Goal: Communication & Community: Answer question/provide support

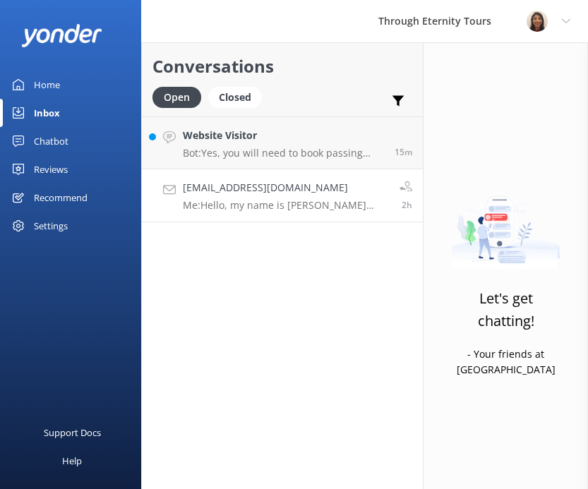
click at [289, 207] on p "Me: Hello, my name is [PERSON_NAME] from Through Eternity Tours. I’m happy to h…" at bounding box center [286, 205] width 206 height 13
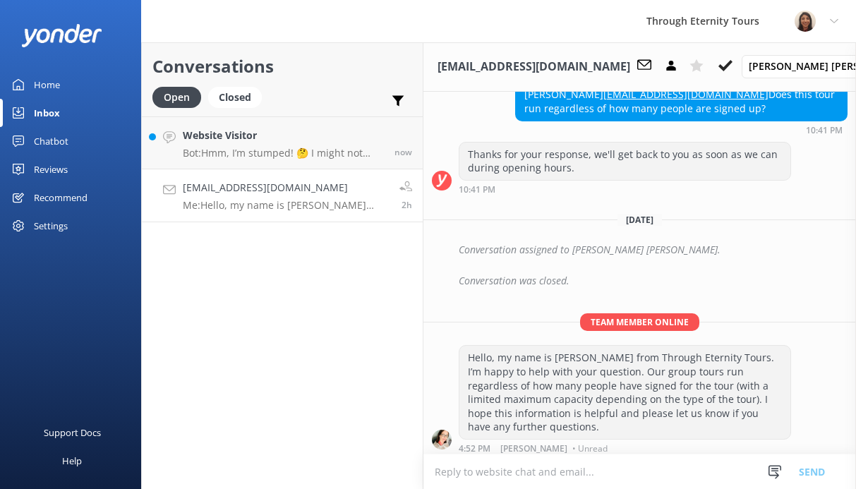
scroll to position [382, 0]
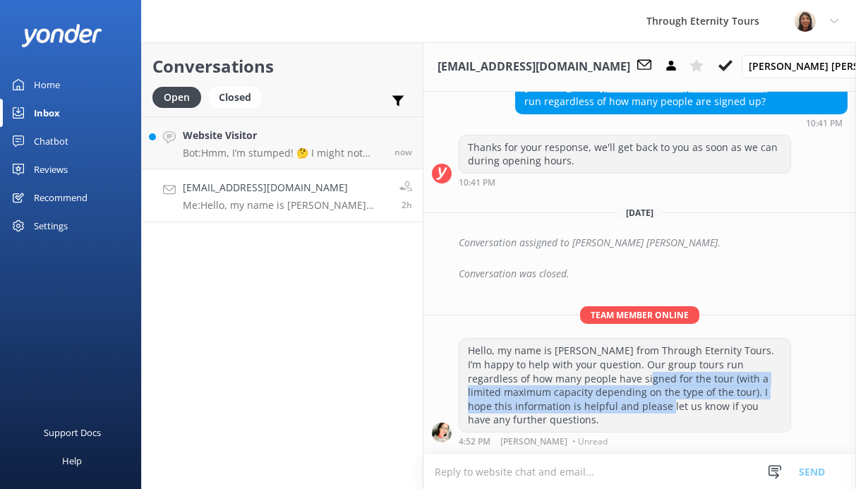
drag, startPoint x: 601, startPoint y: 389, endPoint x: 597, endPoint y: 414, distance: 24.9
click at [587, 414] on div "Hello, my name is [PERSON_NAME] from Through Eternity Tours. I’m happy to help …" at bounding box center [624, 385] width 331 height 93
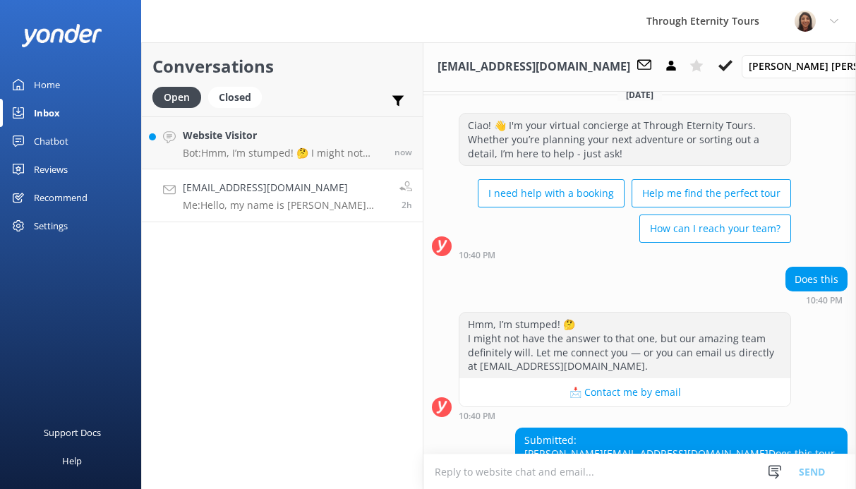
scroll to position [0, 0]
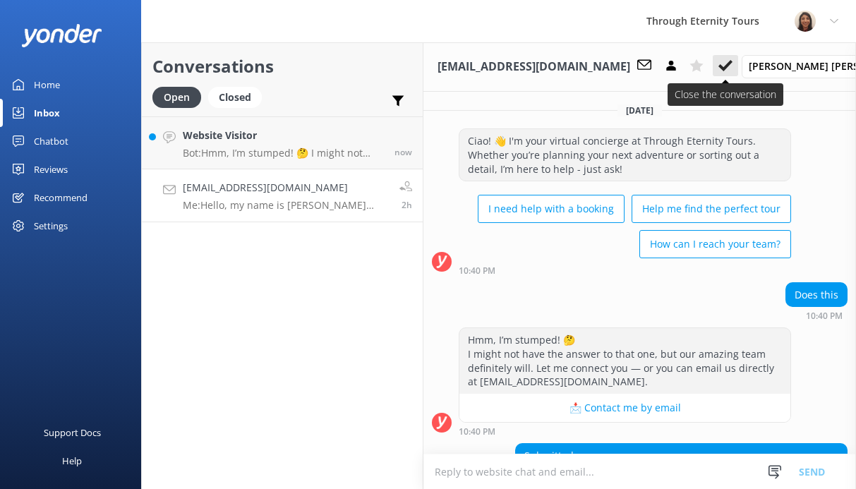
click at [587, 66] on use at bounding box center [725, 65] width 14 height 11
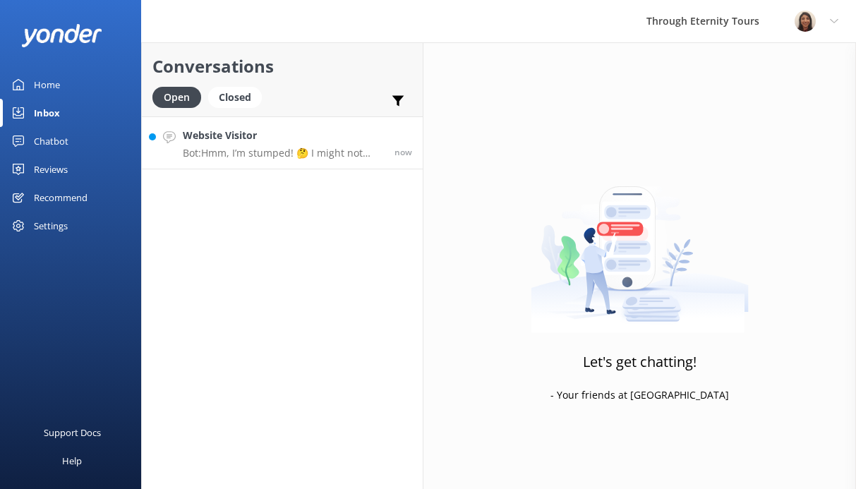
click at [274, 157] on p "Bot: Hmm, I’m stumped! 🤔 I might not have the answer to that one, but our amazi…" at bounding box center [283, 153] width 201 height 13
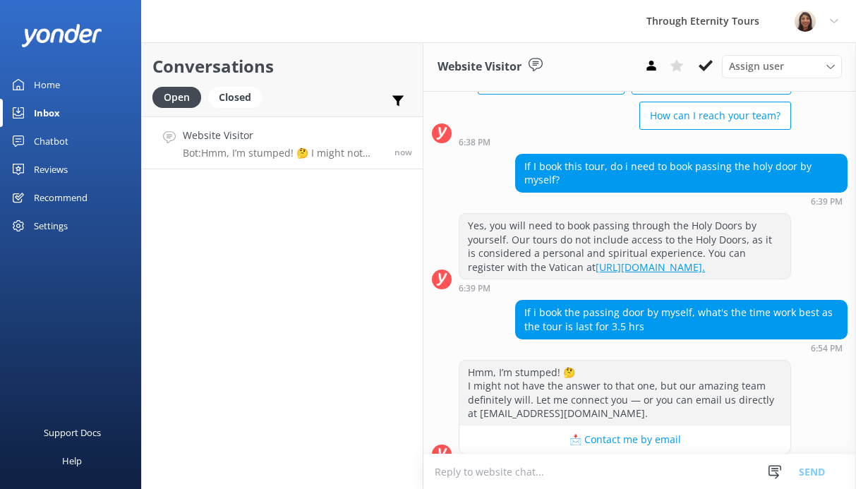
scroll to position [149, 0]
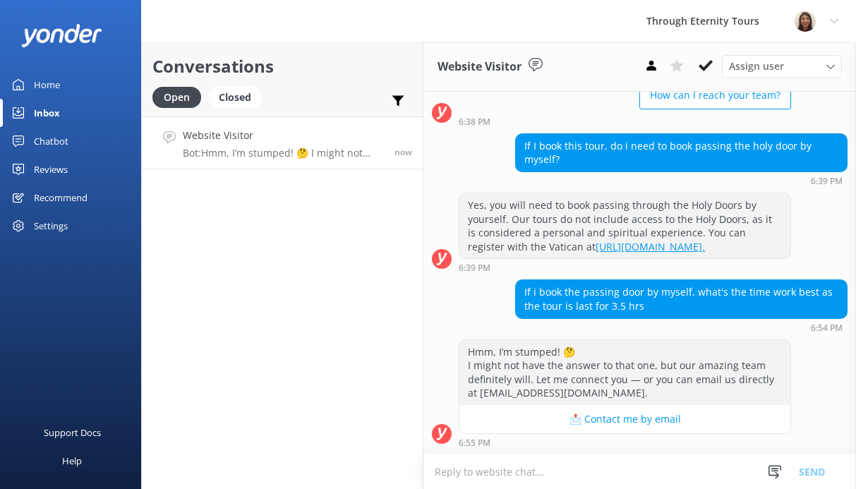
click at [526, 469] on textarea at bounding box center [639, 471] width 432 height 35
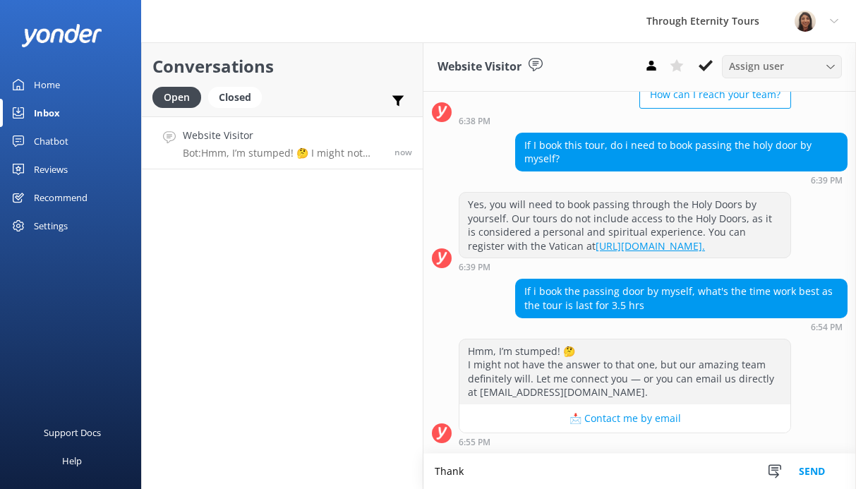
click at [587, 58] on div "Assign user [PERSON_NAME] [PERSON_NAME] [PERSON_NAME] Athina Koukianaki [PERSON…" at bounding box center [782, 66] width 120 height 23
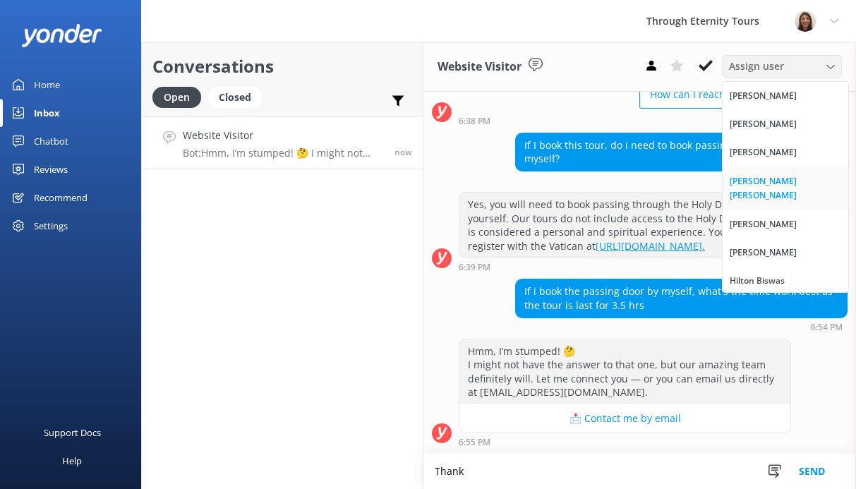
click at [587, 181] on div "[PERSON_NAME] [PERSON_NAME]" at bounding box center [784, 188] width 111 height 29
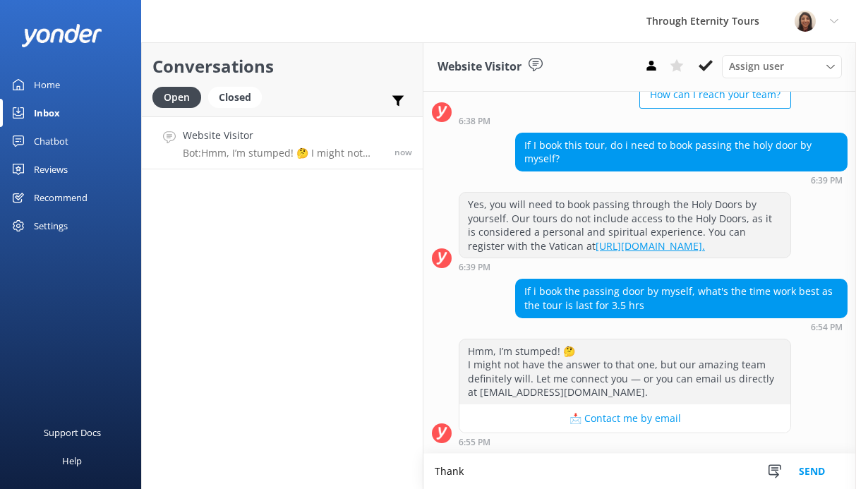
click at [550, 466] on textarea "Thank" at bounding box center [639, 471] width 432 height 35
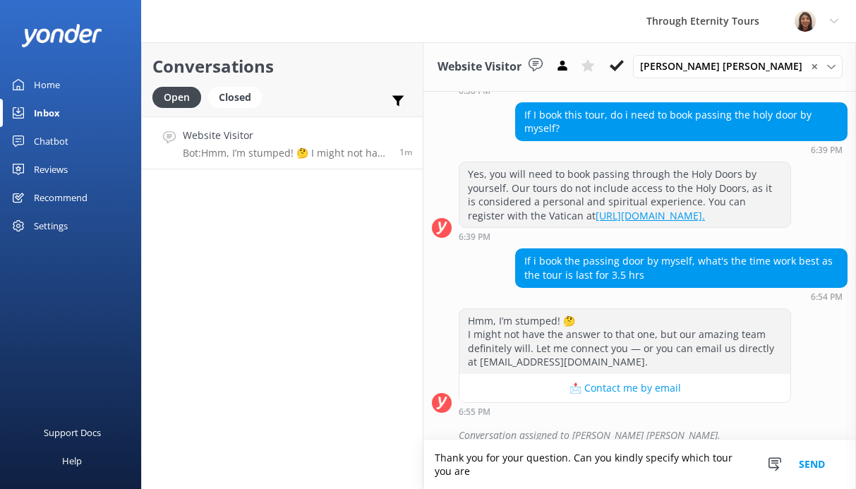
scroll to position [193, 0]
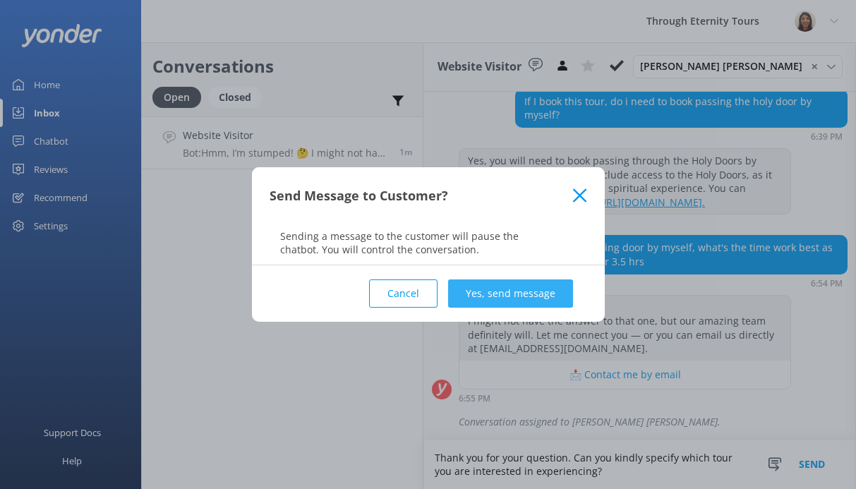
type textarea "Thank you for your question. Can you kindly specify which tour you are interest…"
click at [515, 281] on button "Yes, send message" at bounding box center [510, 293] width 125 height 28
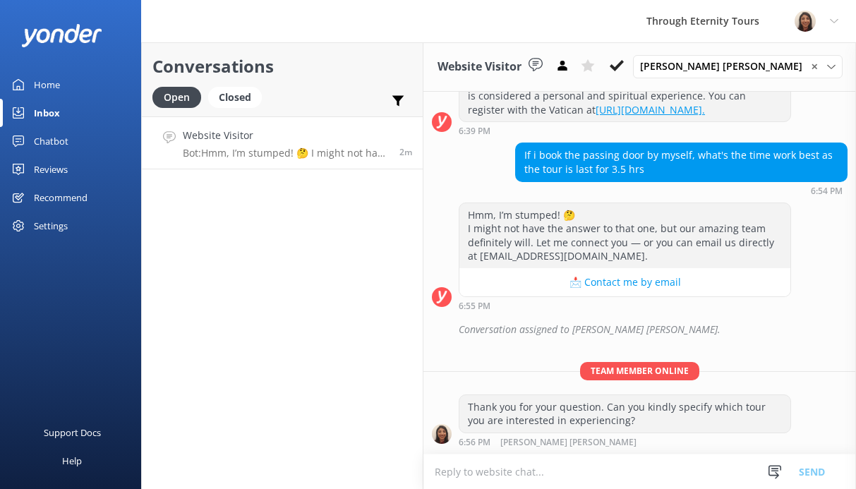
scroll to position [331, 0]
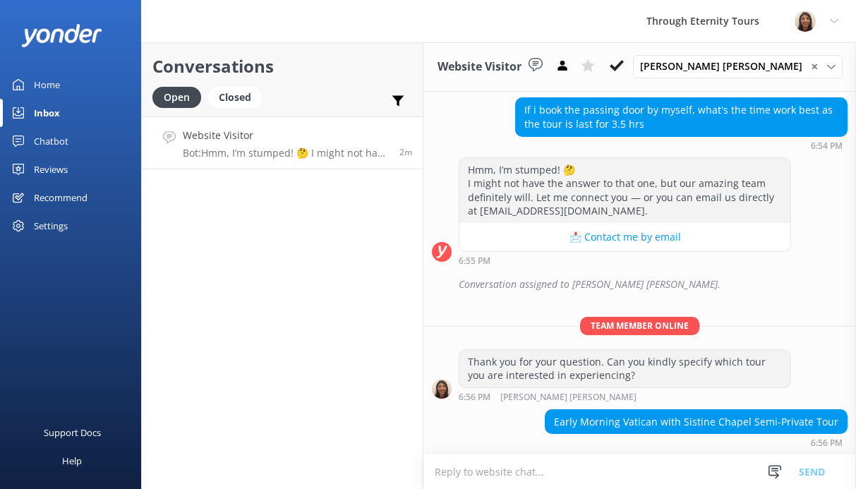
click at [530, 471] on textarea at bounding box center [639, 471] width 432 height 35
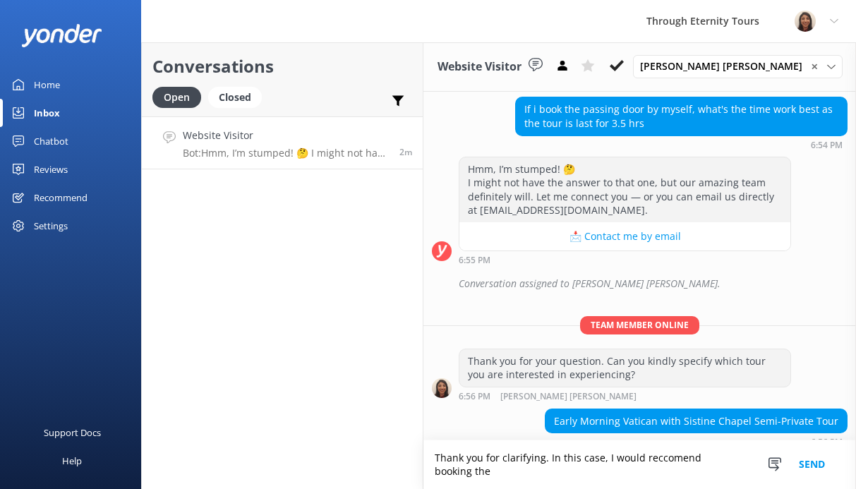
click at [587, 461] on textarea "Thank you for clarifying. In this case, I would reccomend booking the" at bounding box center [639, 464] width 432 height 49
click at [587, 459] on textarea "Thank you for clarifying. In this case, I would reccomend booking the" at bounding box center [639, 464] width 432 height 49
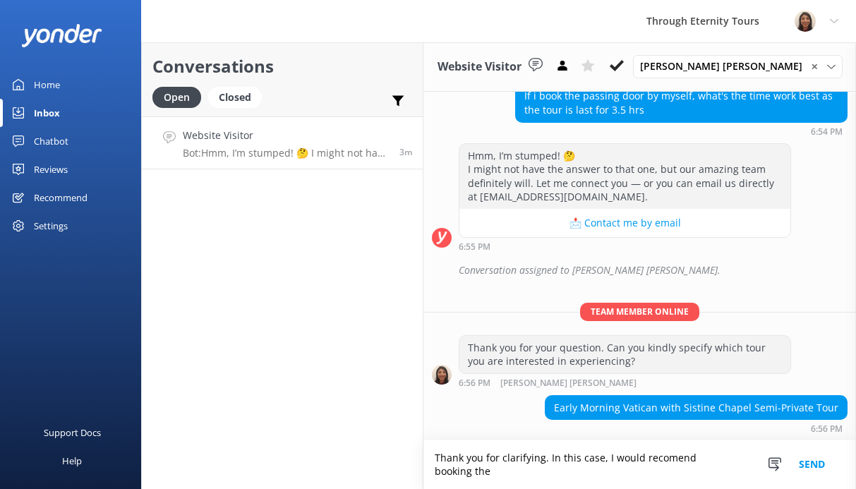
click at [587, 455] on textarea "Thank you for clarifying. In this case, I would recomend booking the" at bounding box center [639, 464] width 432 height 49
click at [587, 470] on textarea "Thank you for clarifying. In this case, I would recommend booking the" at bounding box center [639, 464] width 432 height 49
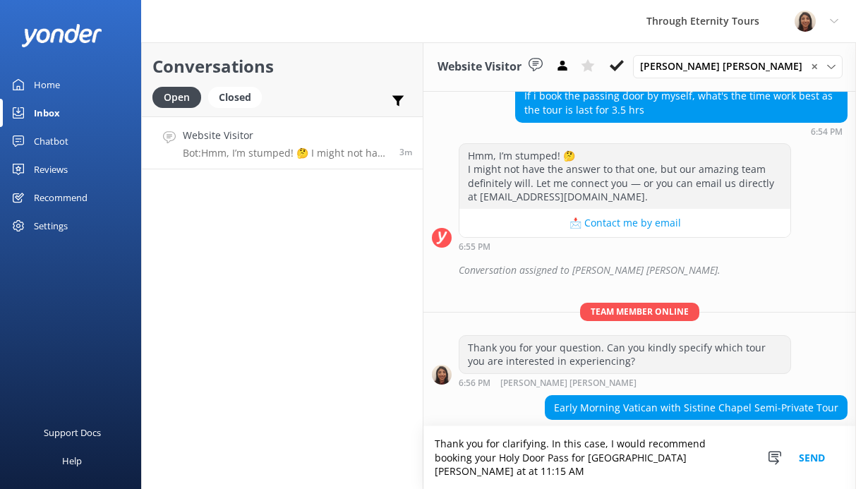
click at [587, 473] on textarea "Thank you for clarifying. In this case, I would recommend booking your Holy Doo…" at bounding box center [639, 457] width 432 height 63
click at [587, 474] on textarea "Thank you for clarifying. In this case, I would recommend booking your Holy Doo…" at bounding box center [639, 457] width 432 height 63
click at [587, 473] on textarea "Thank you for clarifying. In this case, I would recommend booking your Holy Doo…" at bounding box center [639, 457] width 432 height 63
click at [587, 471] on textarea "Thank you for clarifying. In this case, I would recommend booking your Holy Doo…" at bounding box center [639, 457] width 432 height 63
click at [587, 478] on textarea "Thank you for clarifying. In this case, I would recommend booking your Holy Doo…" at bounding box center [639, 457] width 432 height 63
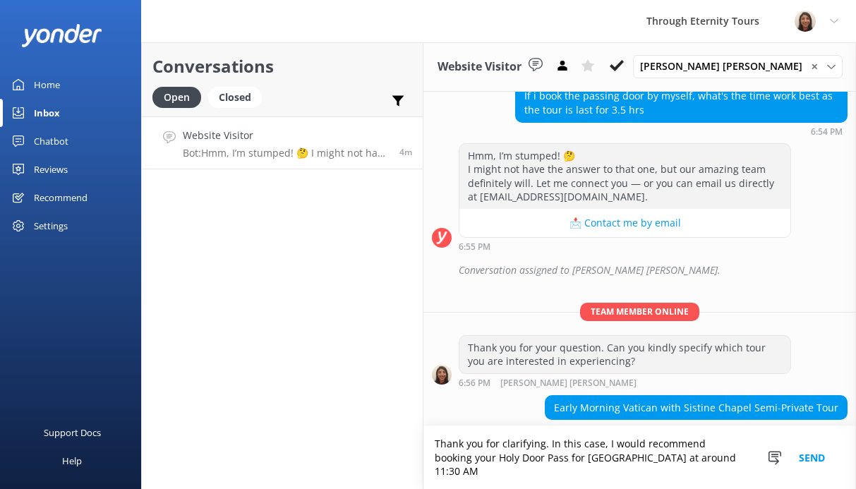
click at [587, 472] on textarea "Thank you for clarifying. In this case, I would recommend booking your Holy Doo…" at bounding box center [639, 457] width 432 height 63
drag, startPoint x: 703, startPoint y: 471, endPoint x: 692, endPoint y: 471, distance: 10.6
click at [587, 471] on textarea "Thank you for clarifying. In this case, I would recommend booking your Holy Doo…" at bounding box center [639, 457] width 432 height 63
click at [587, 474] on textarea "Thank you for clarifying. In this case, I would recommend booking your Holy Doo…" at bounding box center [639, 457] width 432 height 63
type textarea "Thank you for clarifying. In this case, I would recommend booking your Holy Doo…"
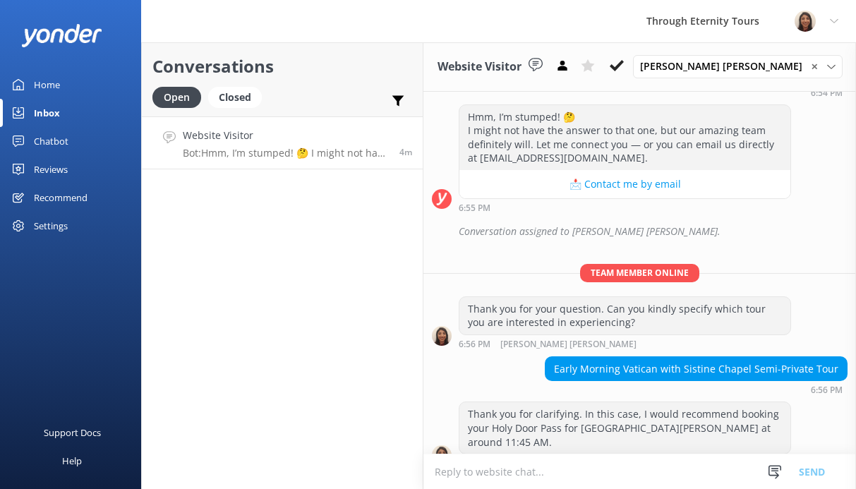
scroll to position [391, 0]
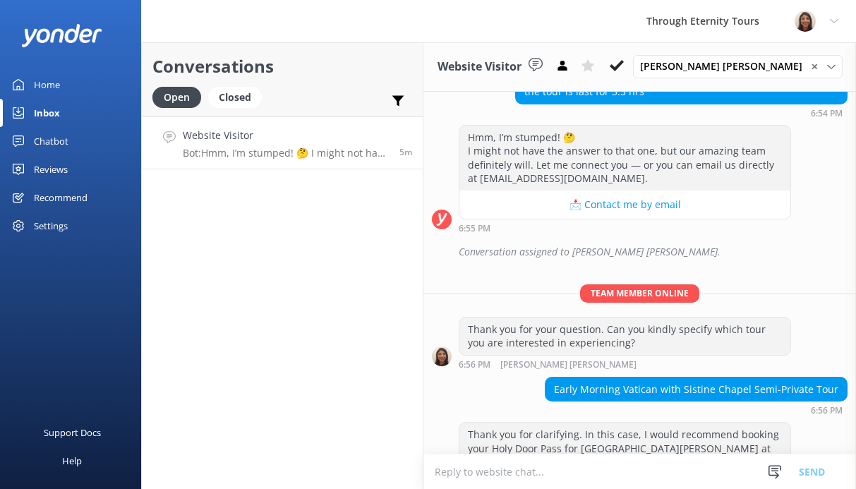
click at [587, 474] on textarea at bounding box center [639, 471] width 432 height 35
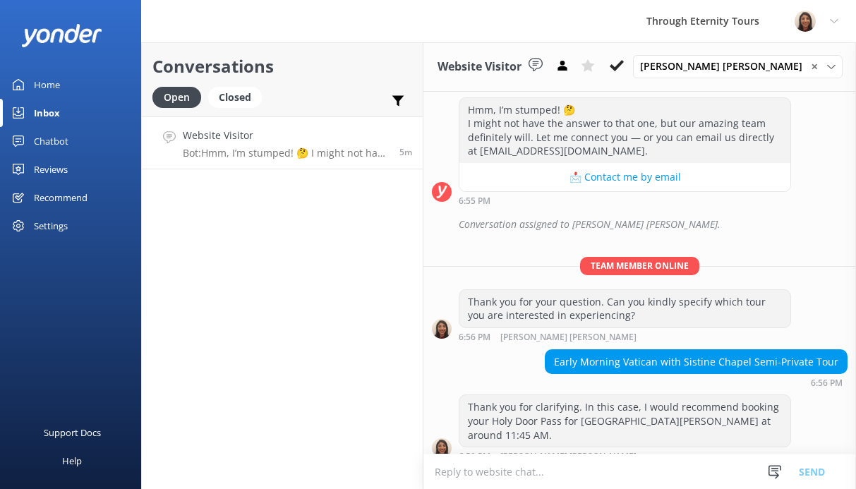
type textarea "T"
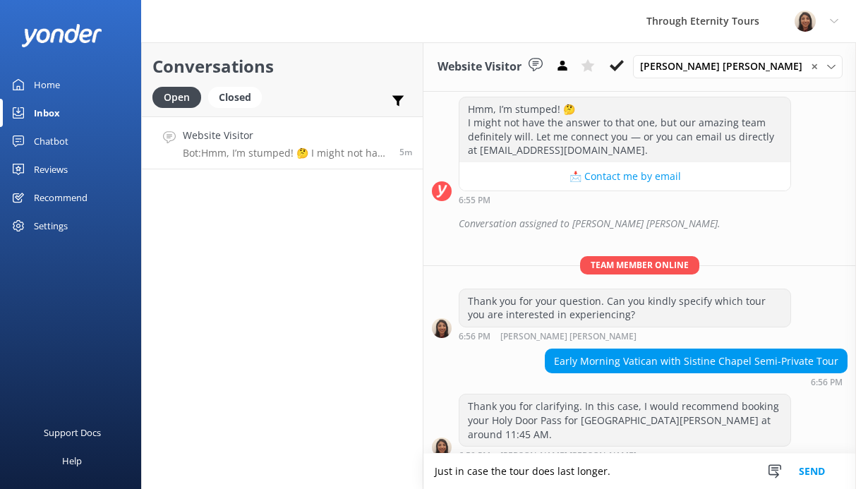
drag, startPoint x: 453, startPoint y: 471, endPoint x: 426, endPoint y: 471, distance: 26.8
click at [426, 471] on textarea "Just in case the tour does last longer." at bounding box center [639, 471] width 432 height 35
click at [587, 473] on textarea "So that in case the tour lasts longer." at bounding box center [639, 471] width 432 height 35
type textarea "So that in case the tour lasts longer, you will have time"
click at [529, 474] on textarea "So that in case the tour lasts longer, you will have time" at bounding box center [639, 471] width 432 height 35
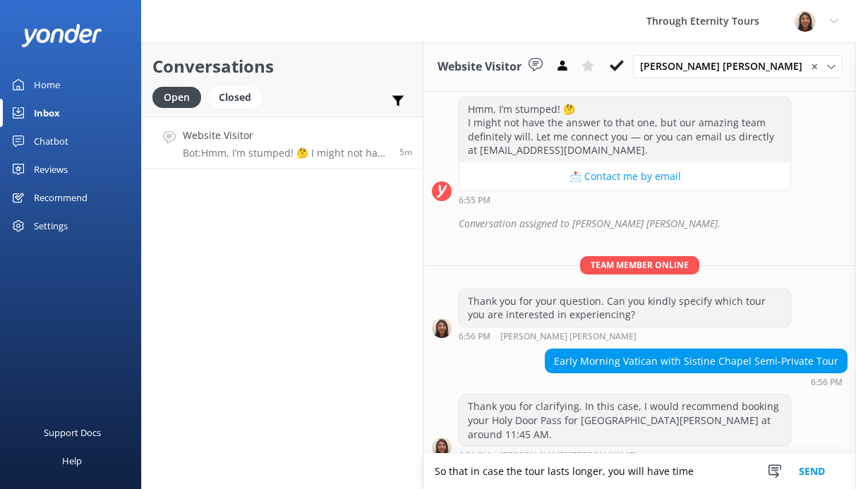
click at [529, 474] on textarea "So that in case the tour lasts longer, you will have time" at bounding box center [639, 471] width 432 height 35
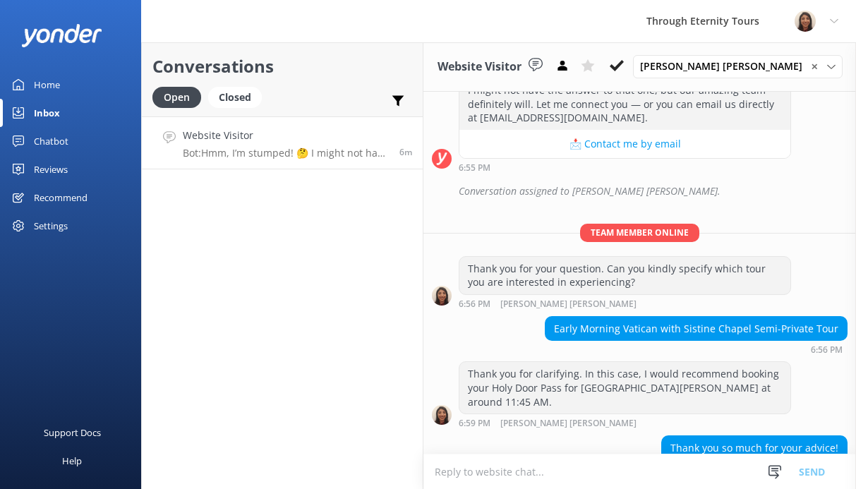
scroll to position [437, 0]
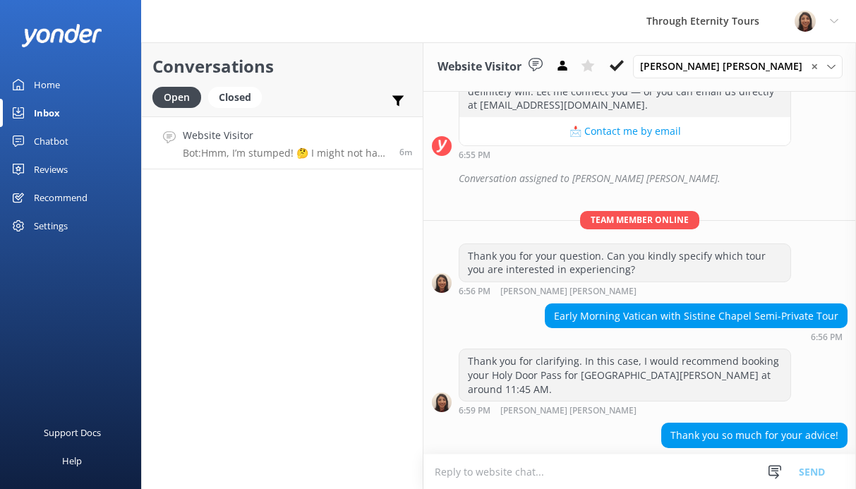
click at [564, 466] on textarea at bounding box center [639, 471] width 432 height 35
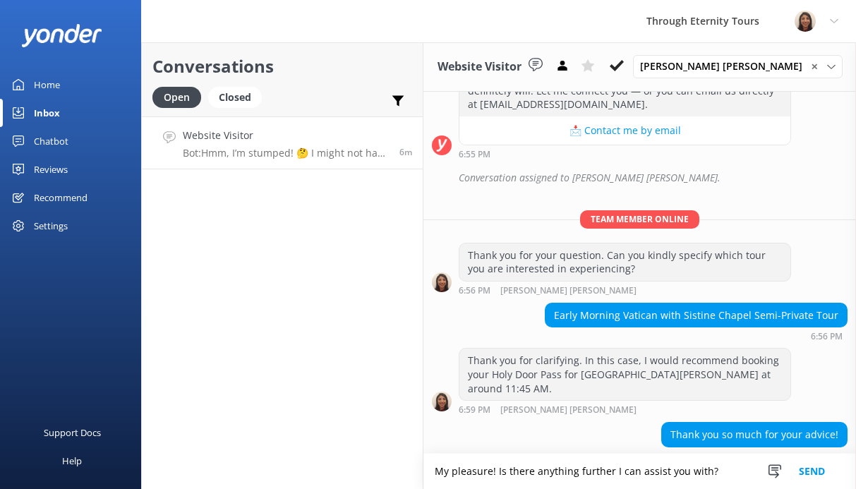
type textarea "My pleasure! Is there anything further I can assist you with?"
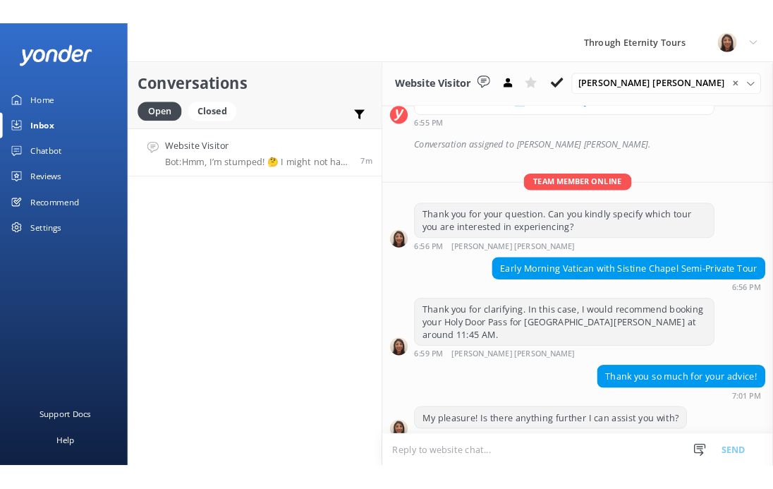
scroll to position [482, 0]
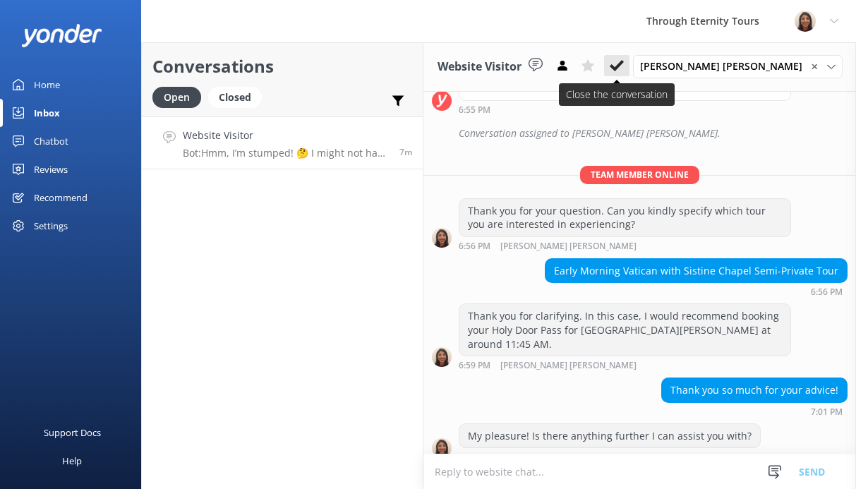
click at [587, 68] on use at bounding box center [616, 65] width 14 height 11
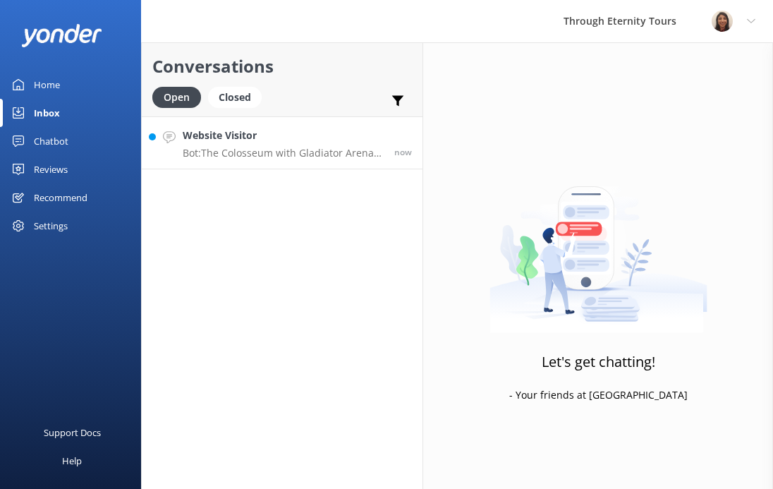
click at [209, 143] on h4 "Website Visitor" at bounding box center [283, 136] width 201 height 16
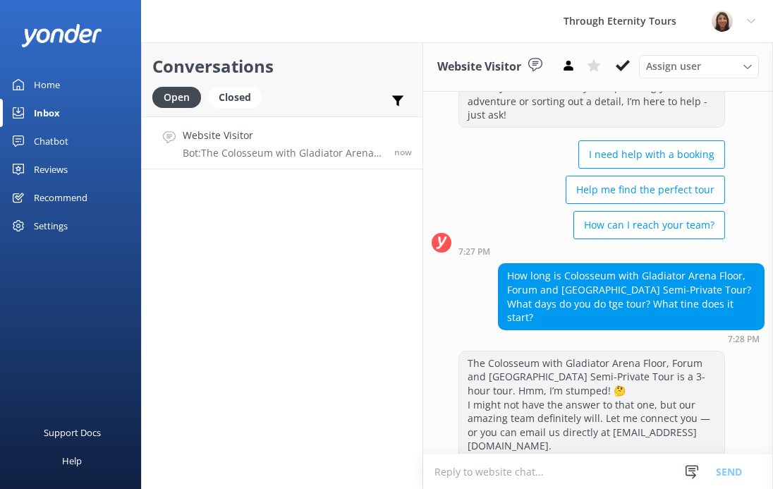
scroll to position [92, 0]
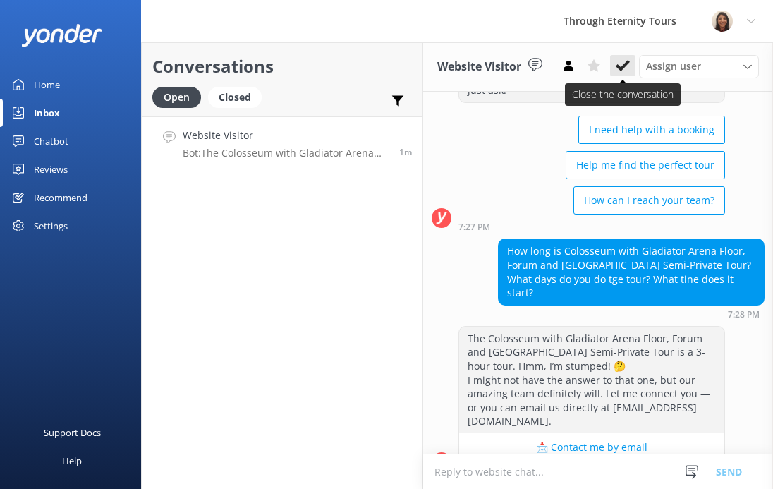
click at [587, 69] on icon at bounding box center [623, 66] width 14 height 14
